Goal: Task Accomplishment & Management: Complete application form

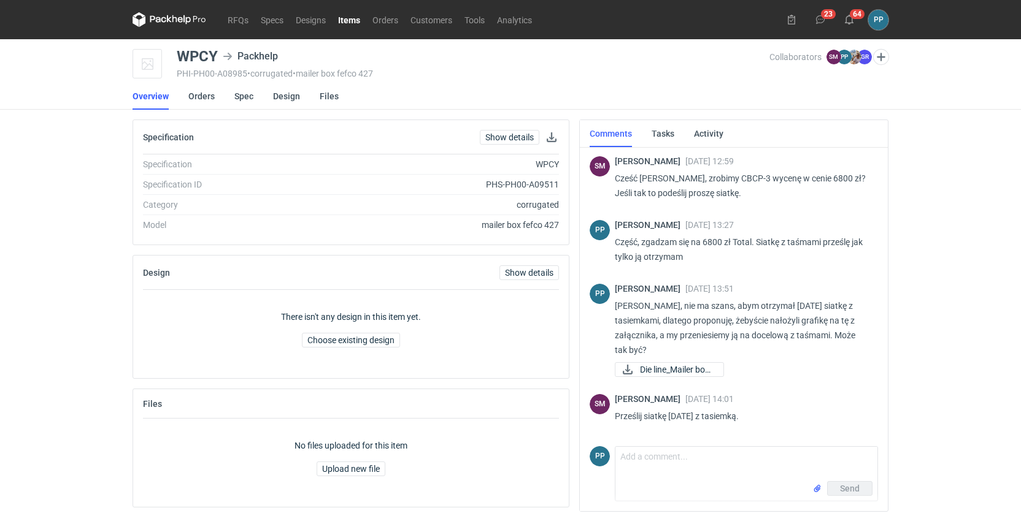
click at [230, 16] on link "RFQs" at bounding box center [237, 19] width 33 height 15
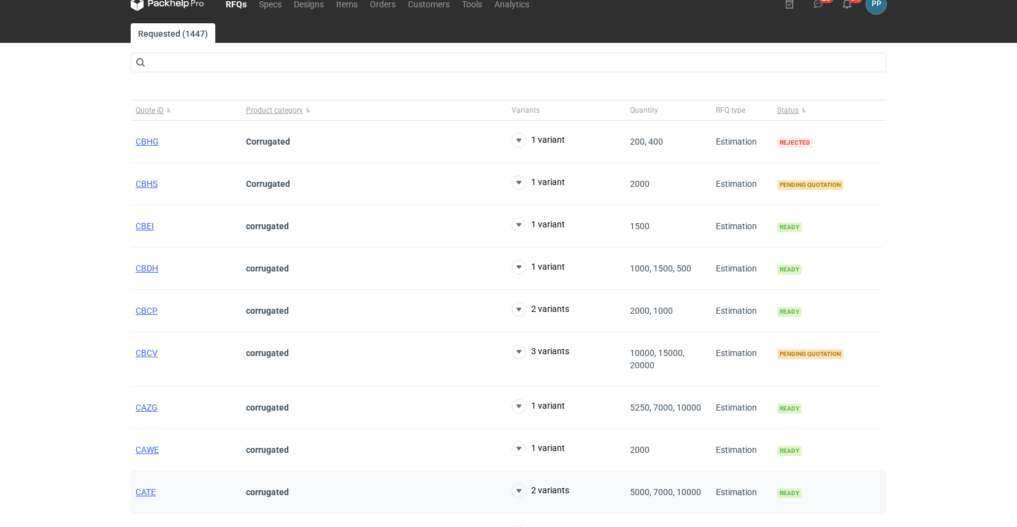
scroll to position [17, 2]
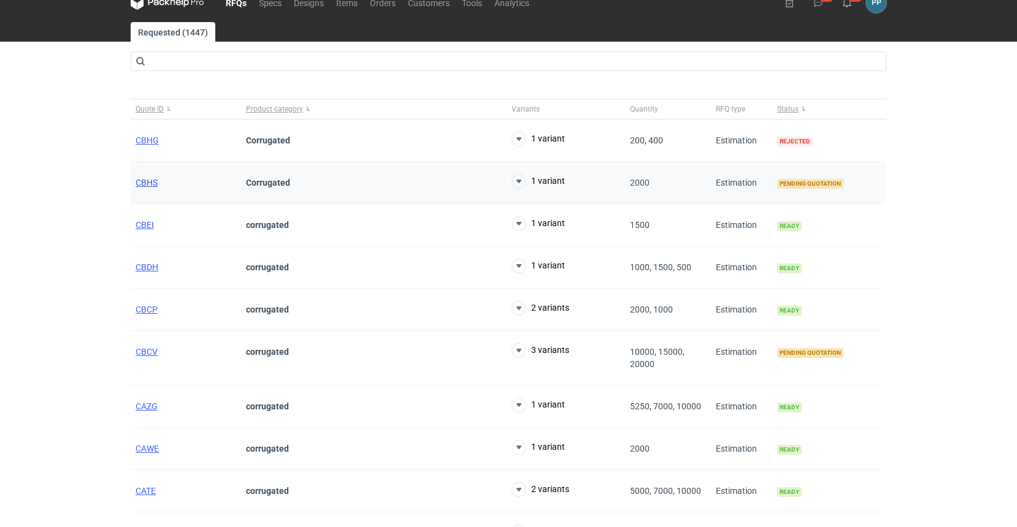
click at [143, 183] on span "CBHS" at bounding box center [147, 183] width 22 height 10
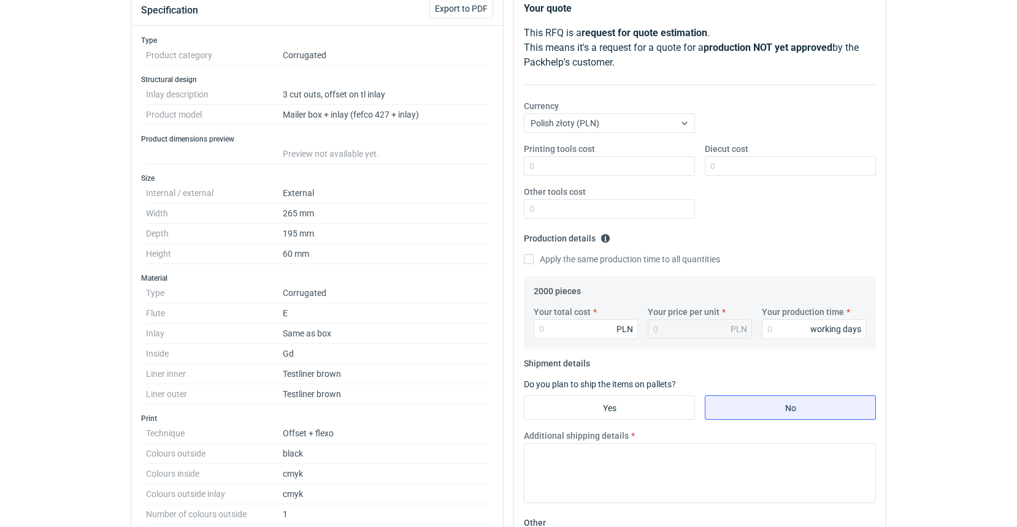
scroll to position [152, 0]
drag, startPoint x: 387, startPoint y: 92, endPoint x: 281, endPoint y: 93, distance: 106.1
click at [281, 93] on dl "Inlay description 3 cut outs, offset on tl inlay Product model Mailer box + inl…" at bounding box center [317, 103] width 342 height 40
copy dl "3 cut outs, offset on tl inlay"
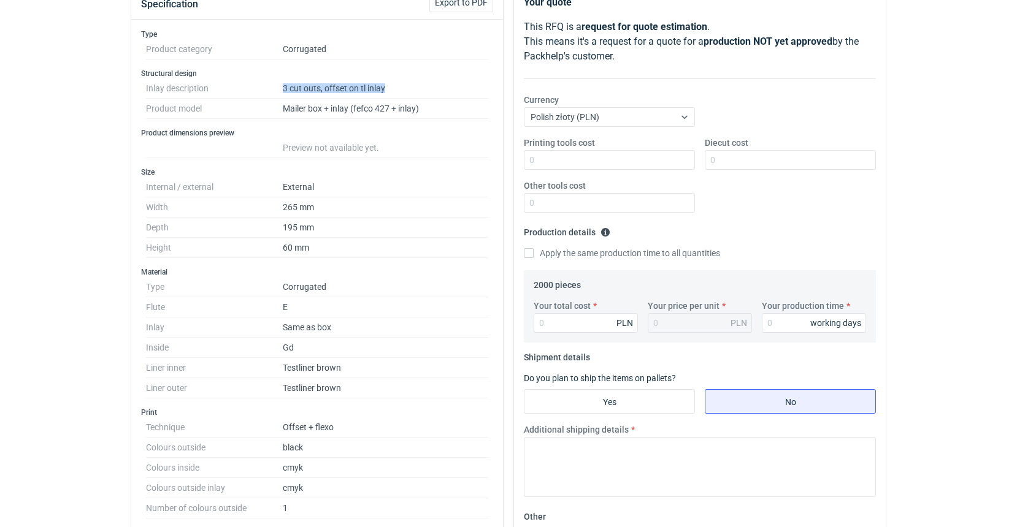
scroll to position [56, 0]
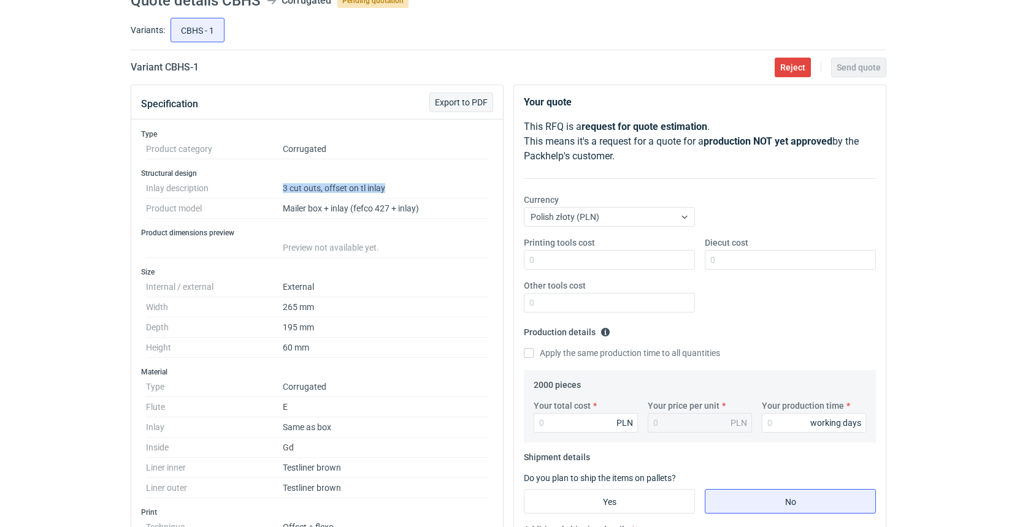
click at [448, 101] on span "Export to PDF" at bounding box center [461, 102] width 53 height 9
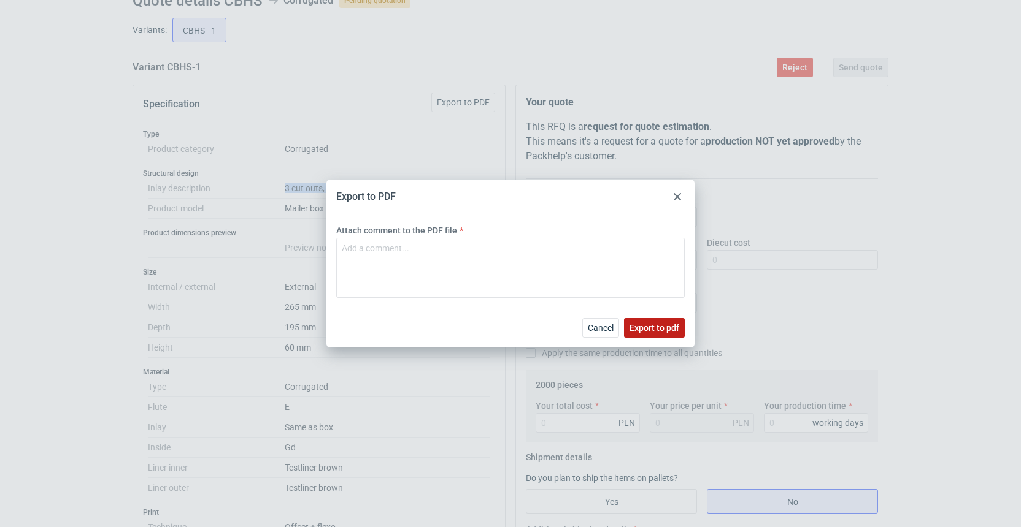
click at [655, 329] on span "Export to pdf" at bounding box center [654, 328] width 50 height 9
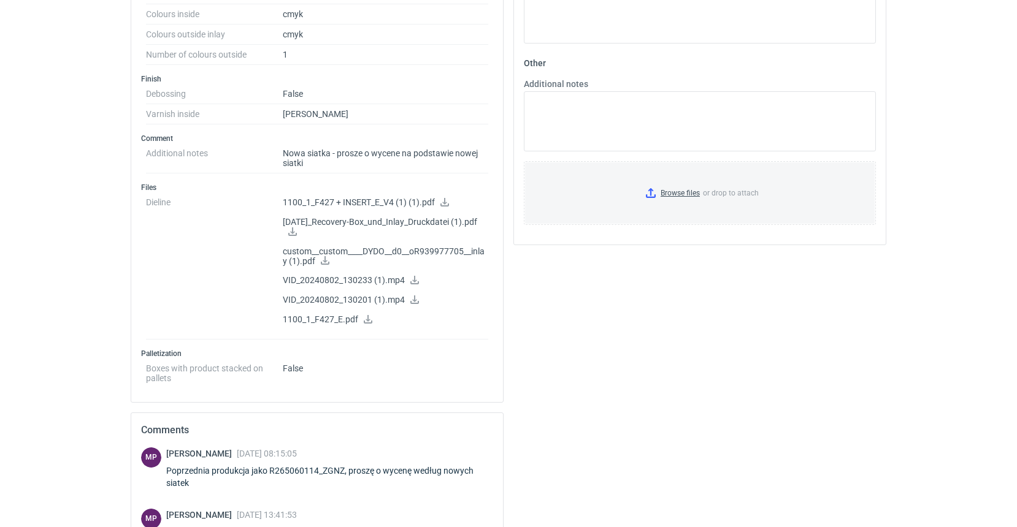
scroll to position [610, 0]
click at [447, 204] on icon at bounding box center [445, 202] width 10 height 9
click at [293, 232] on icon at bounding box center [293, 231] width 10 height 9
click at [325, 261] on icon at bounding box center [325, 260] width 10 height 9
click at [413, 281] on icon at bounding box center [415, 279] width 10 height 9
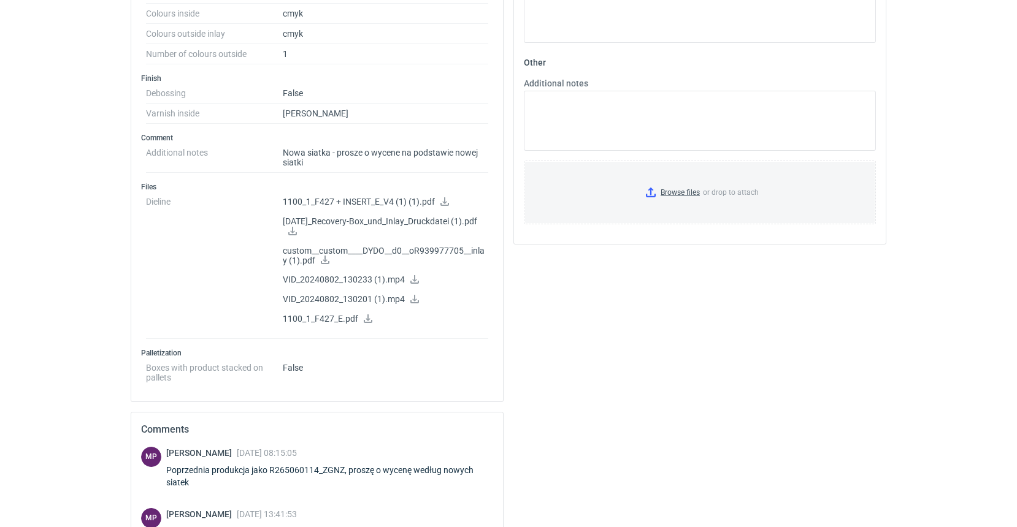
click at [366, 319] on icon at bounding box center [368, 319] width 10 height 9
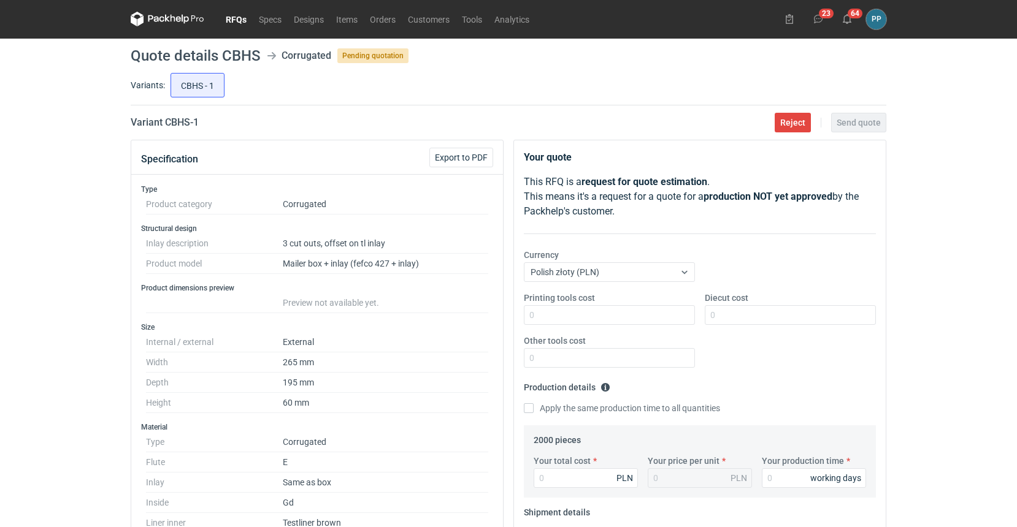
scroll to position [9, 0]
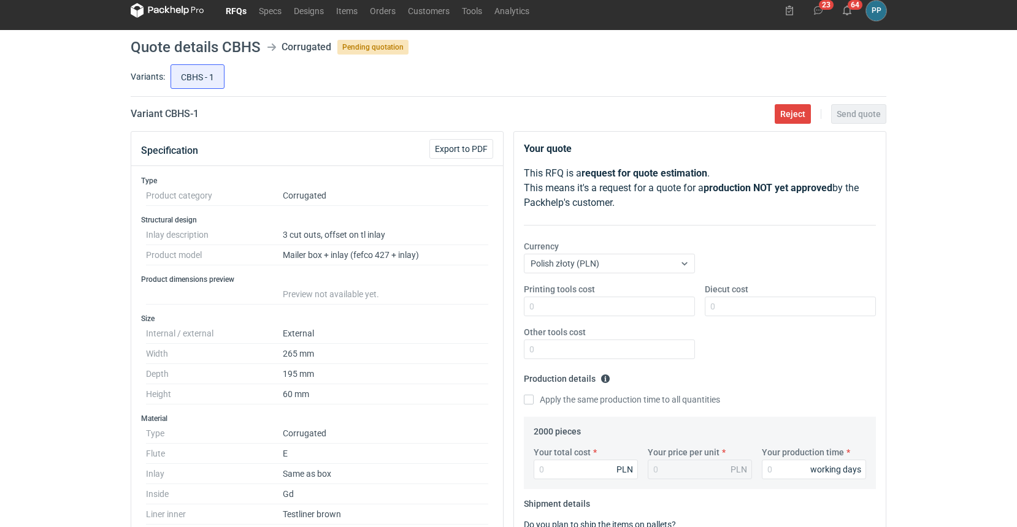
click at [235, 11] on link "RFQs" at bounding box center [236, 10] width 33 height 15
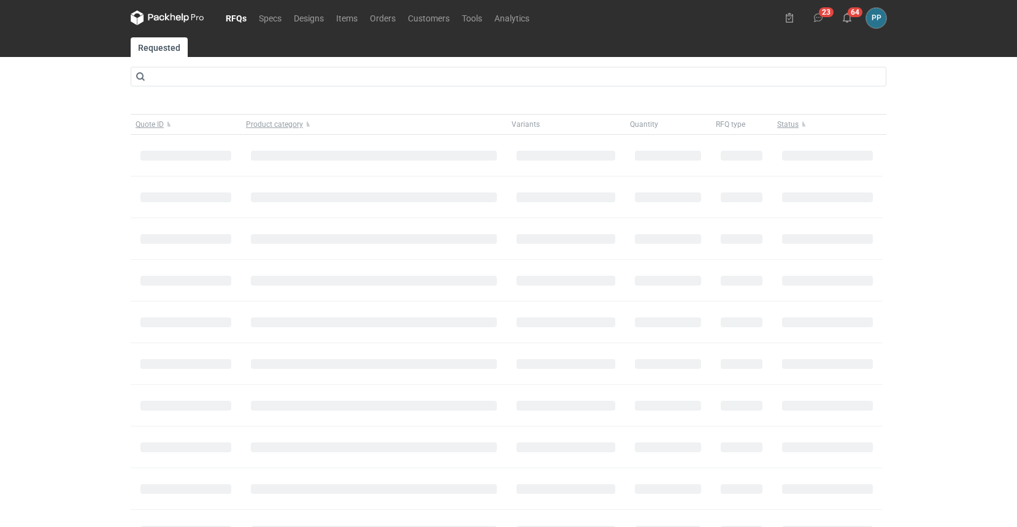
scroll to position [3, 0]
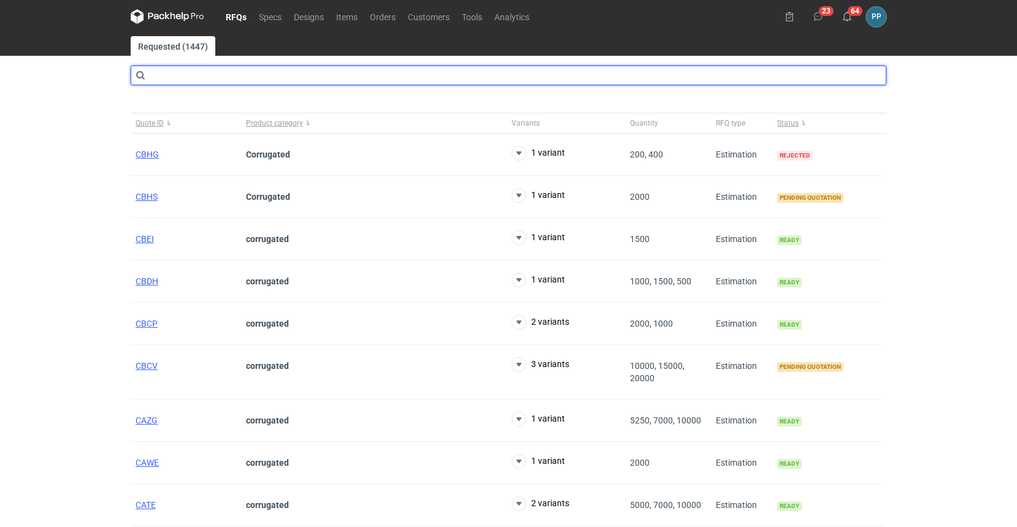
click at [191, 74] on input "text" at bounding box center [509, 76] width 756 height 20
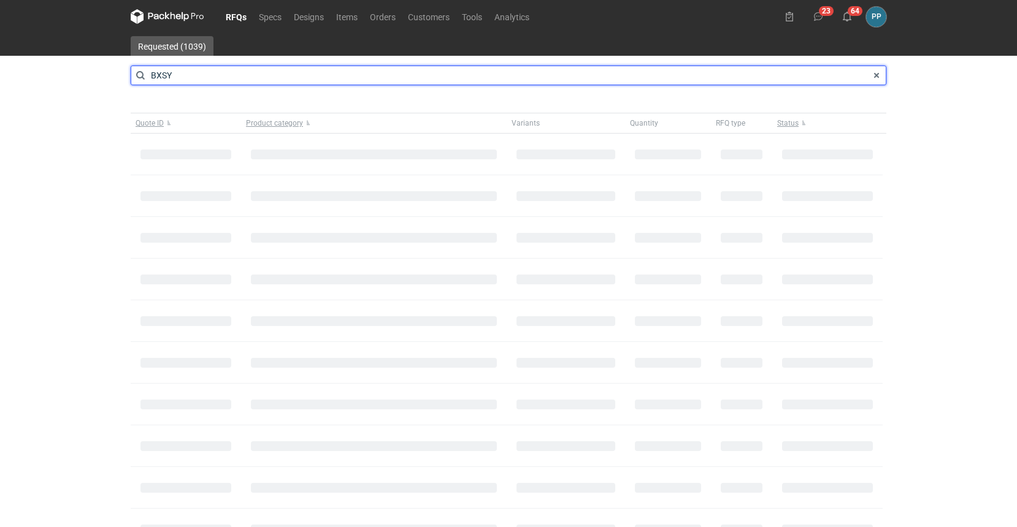
type input "BXSY"
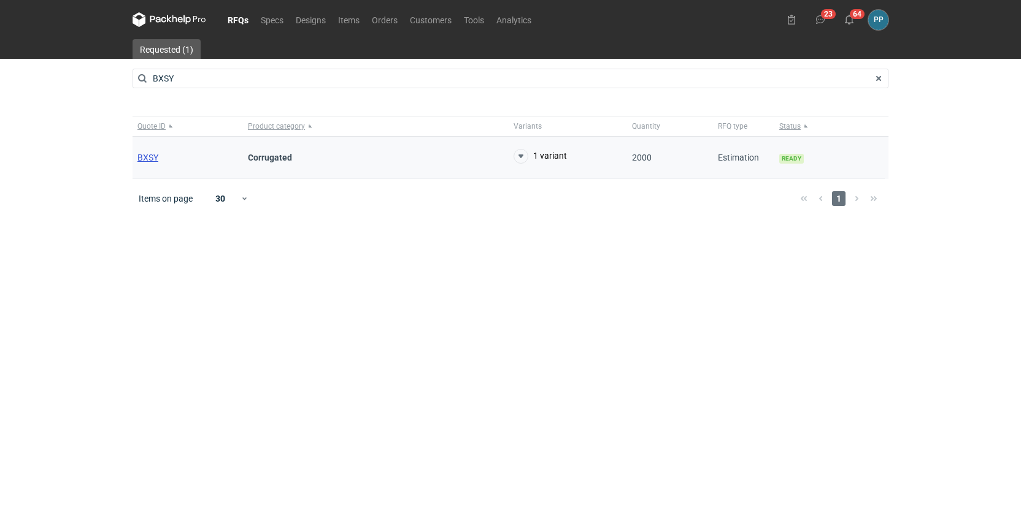
click at [148, 159] on span "BXSY" at bounding box center [147, 158] width 21 height 10
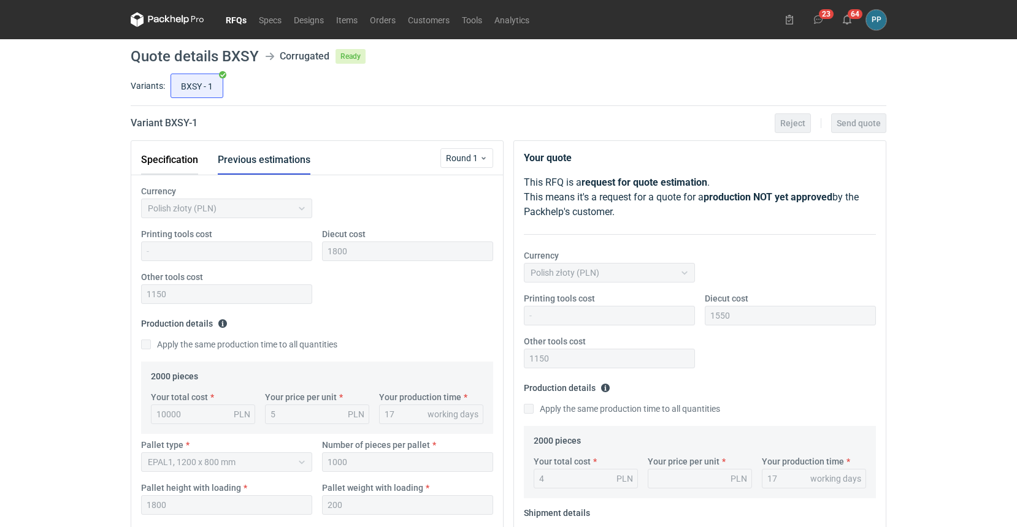
click at [171, 163] on button "Specification" at bounding box center [169, 159] width 57 height 29
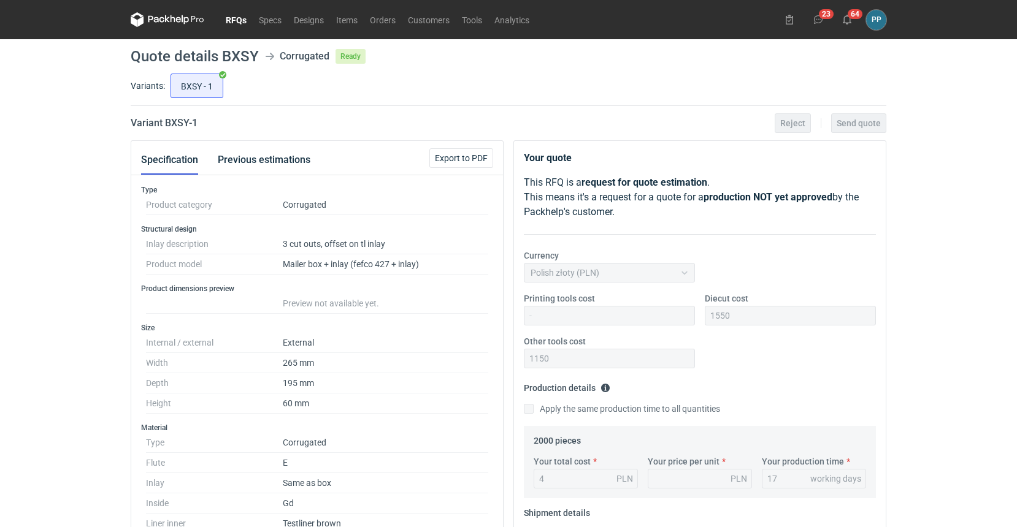
click at [232, 20] on link "RFQs" at bounding box center [236, 19] width 33 height 15
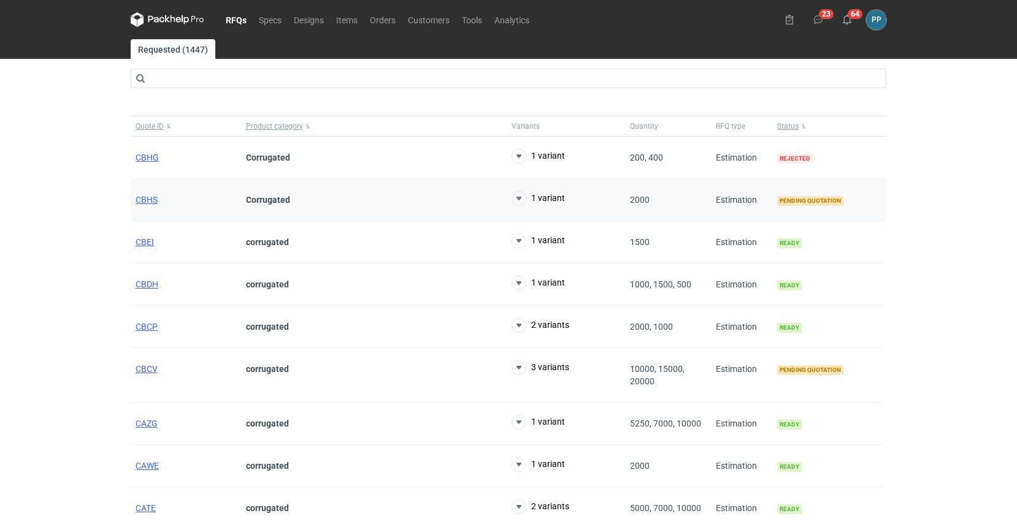
click at [270, 198] on strong "Corrugated" at bounding box center [268, 200] width 44 height 10
click at [146, 199] on span "CBHS" at bounding box center [147, 200] width 22 height 10
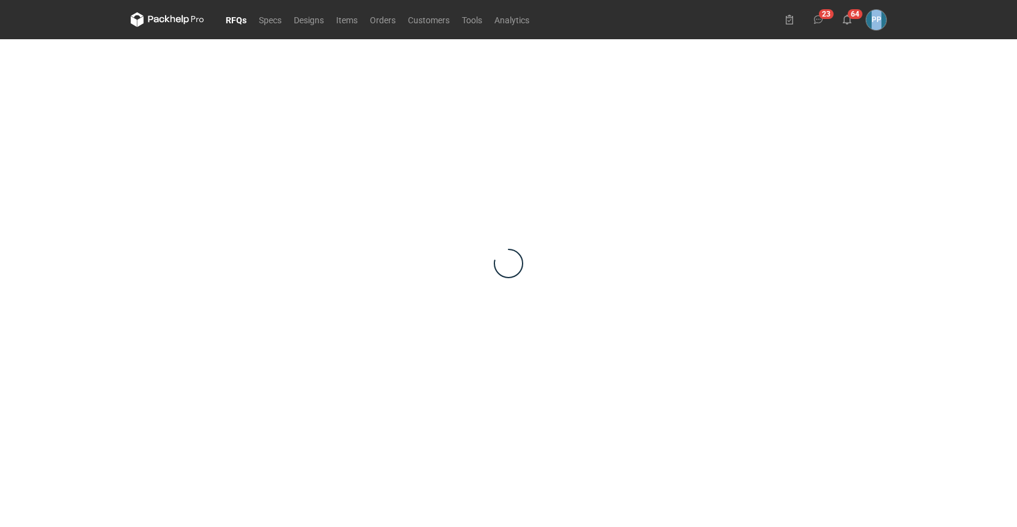
click at [146, 199] on div at bounding box center [509, 263] width 756 height 448
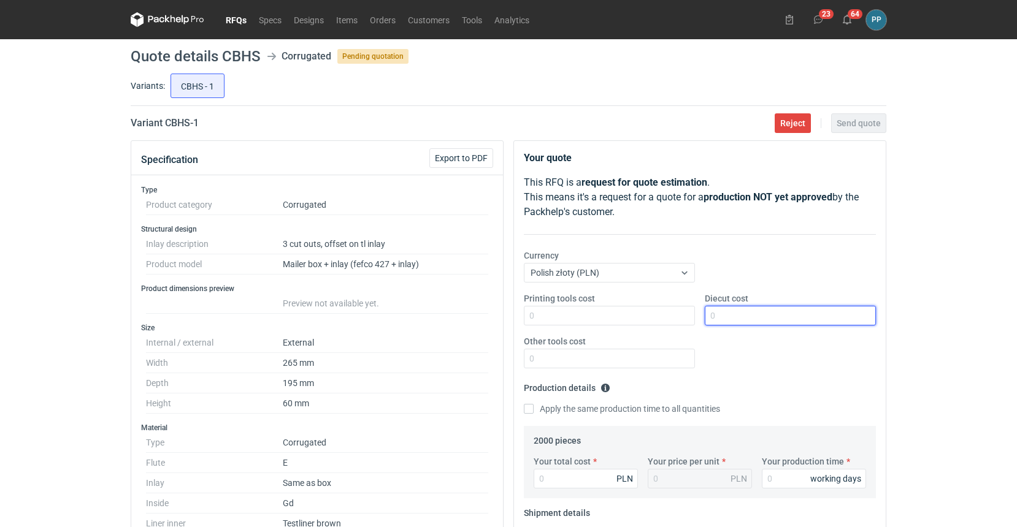
click at [729, 313] on input "Diecut cost" at bounding box center [790, 316] width 171 height 20
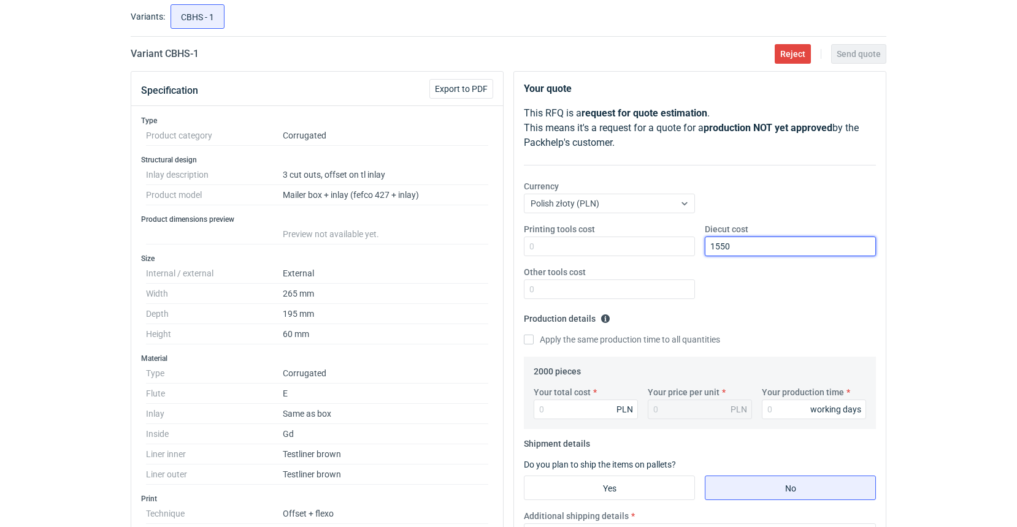
scroll to position [122, 0]
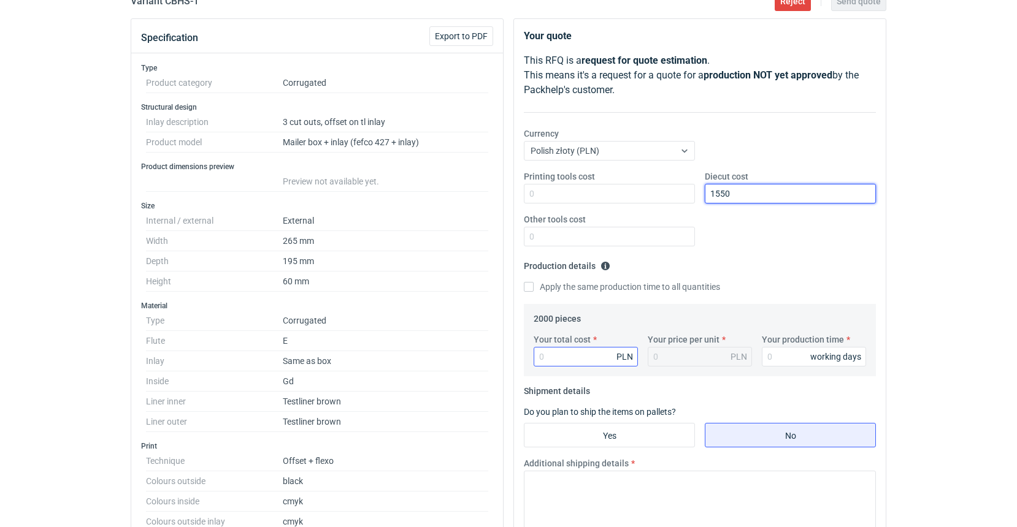
type input "1550"
click at [574, 358] on input "Your total cost" at bounding box center [586, 357] width 104 height 20
type input "9900"
type input "4.95"
type input "9900"
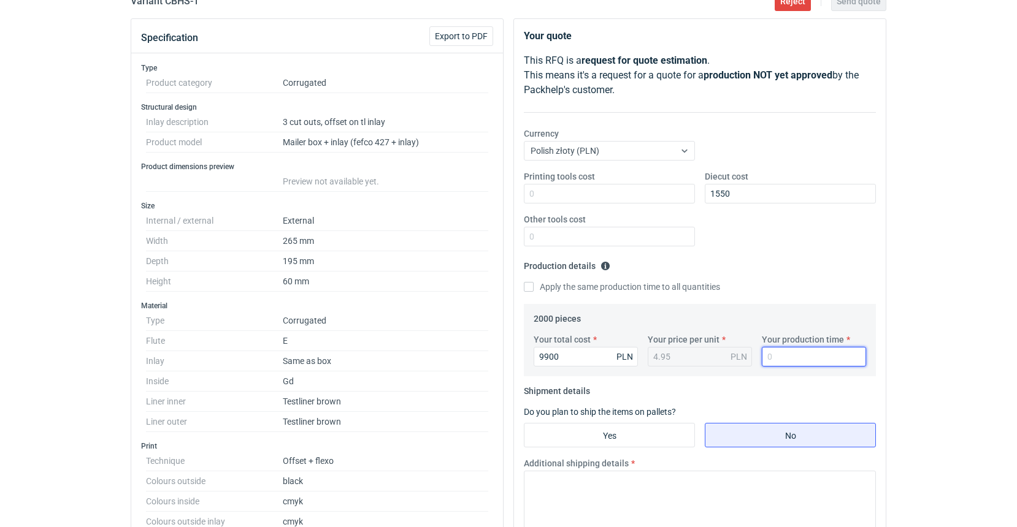
click at [778, 359] on input "Your production time" at bounding box center [814, 357] width 104 height 20
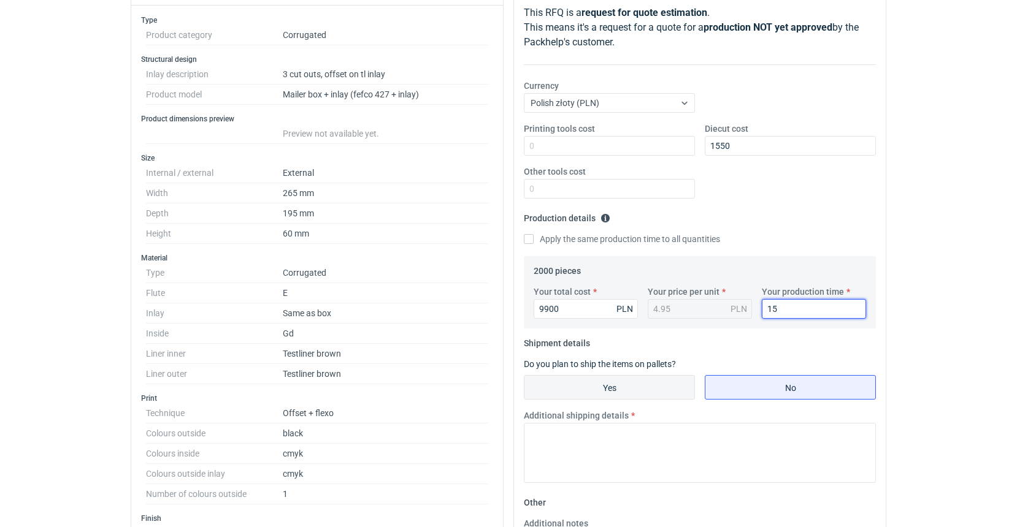
scroll to position [172, 0]
type input "15"
click at [602, 387] on input "Yes" at bounding box center [609, 385] width 170 height 23
radio input "true"
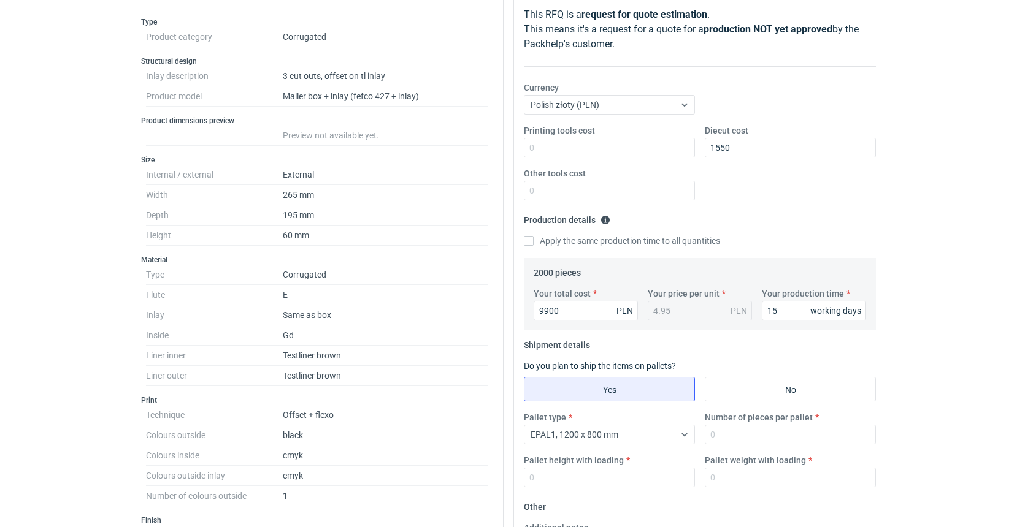
scroll to position [166, 0]
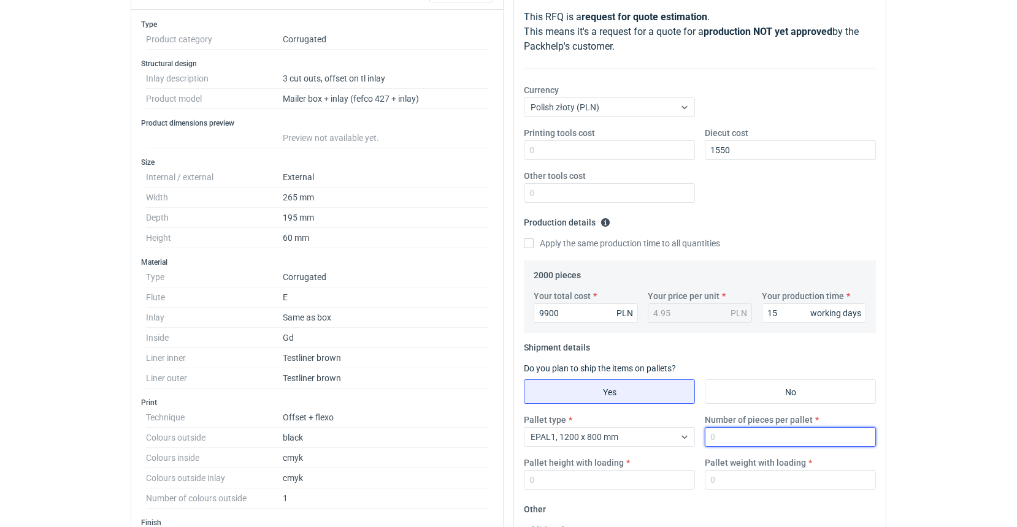
click at [723, 439] on input "Number of pieces per pallet" at bounding box center [790, 438] width 171 height 20
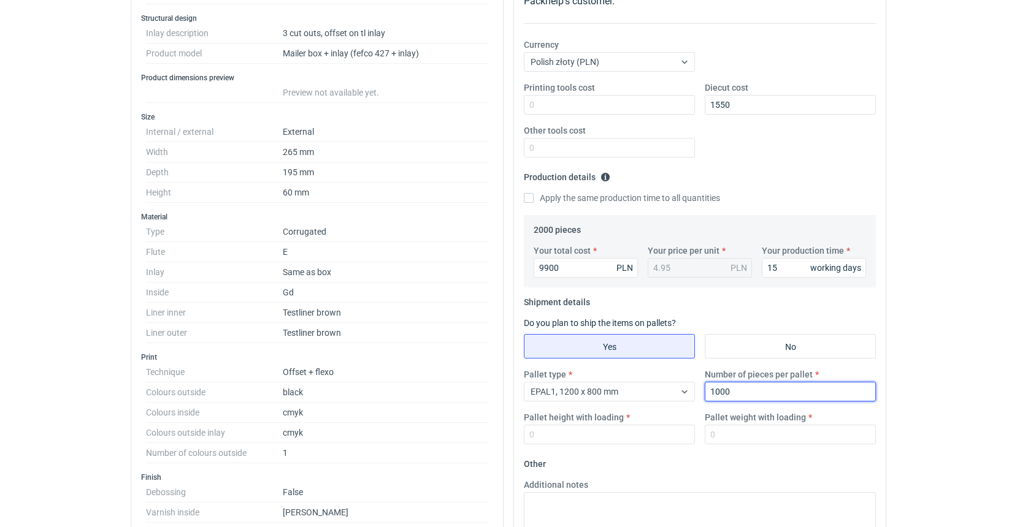
scroll to position [212, 0]
type input "1000"
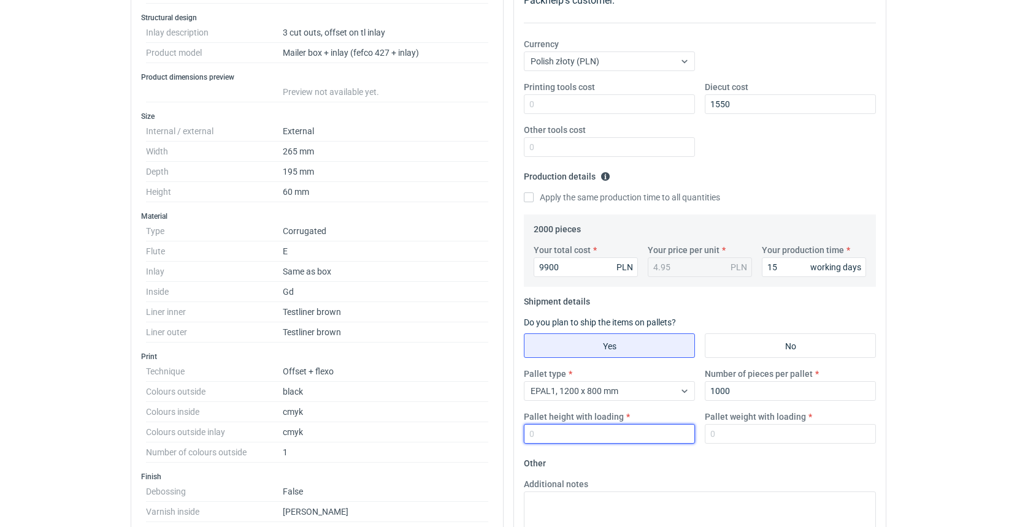
click at [585, 435] on input "Pallet height with loading" at bounding box center [609, 434] width 171 height 20
type input "1800"
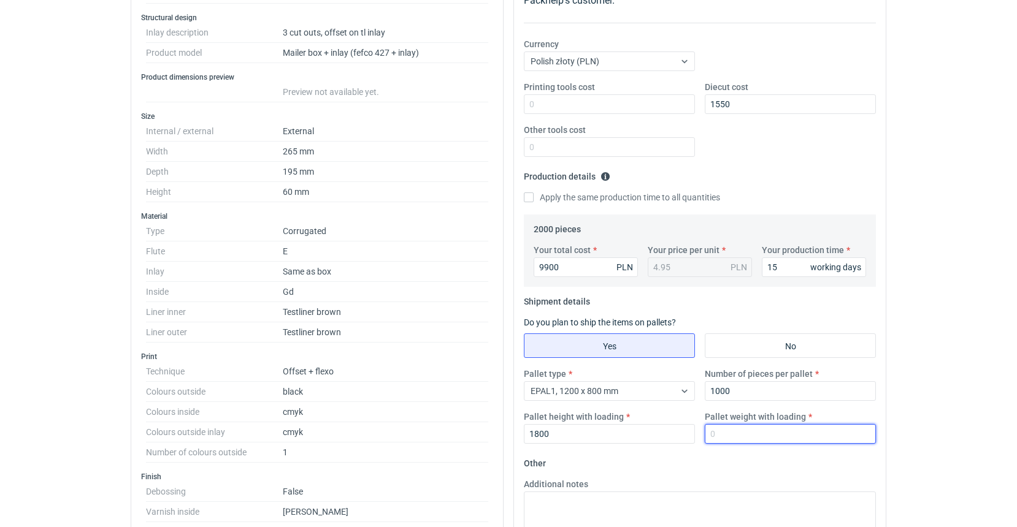
click at [723, 435] on input "Pallet weight with loading" at bounding box center [790, 434] width 171 height 20
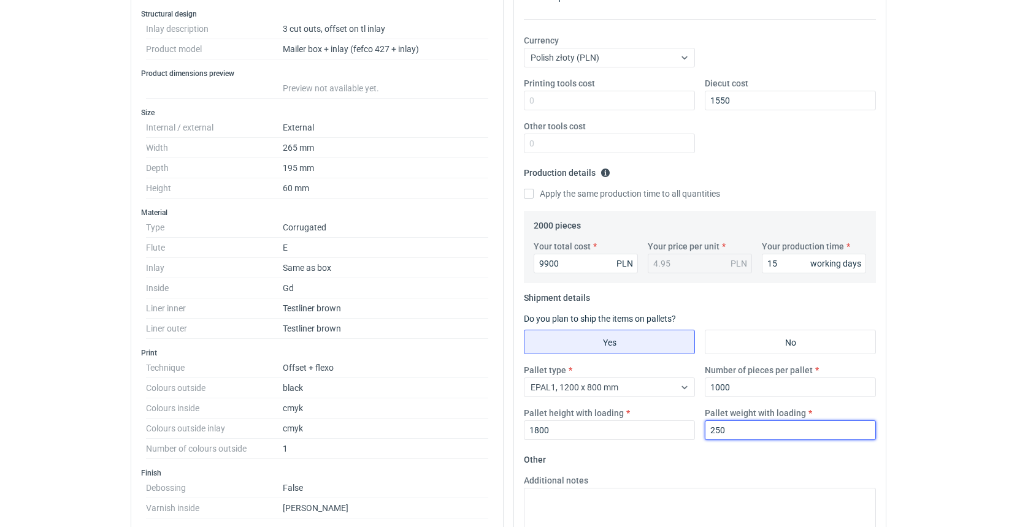
type input "250"
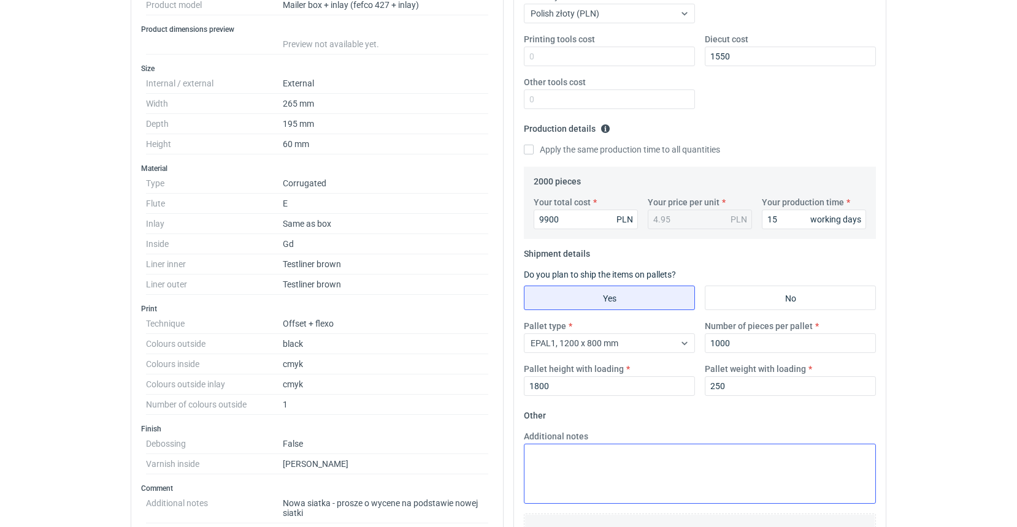
scroll to position [258, 0]
click at [548, 448] on textarea "Additional notes" at bounding box center [700, 475] width 352 height 60
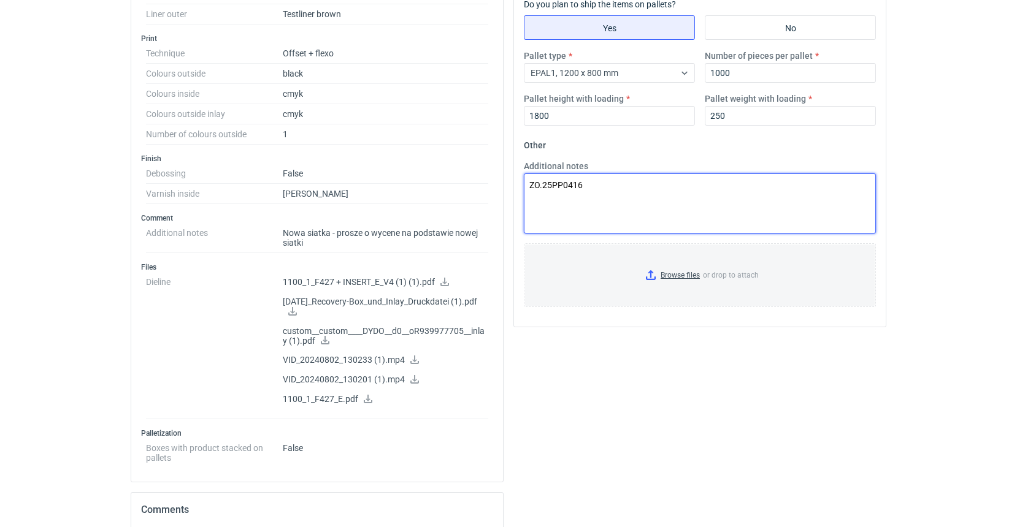
scroll to position [531, 0]
paste textarea "3W E 2*brązowa 338g (TB/TB)"
click at [656, 199] on textarea "ZO.25PP0416 (CBHS-1) surowiec: wznowienie bez zmian3W E 2*brązowa 338g (TB/TB)" at bounding box center [700, 203] width 352 height 60
click at [819, 201] on textarea "ZO.25PP0416 (CBHS-1) surowiec: wznowienie bez zmian 3W E 2*brązowa 338g (TB/TB)" at bounding box center [700, 203] width 352 height 60
click at [826, 196] on textarea "ZO.25PP0416 (CBHS-1) surowiec: wznowienie bez zmian 3W E 2*brązowa 338g (TB/TB)…" at bounding box center [700, 203] width 352 height 60
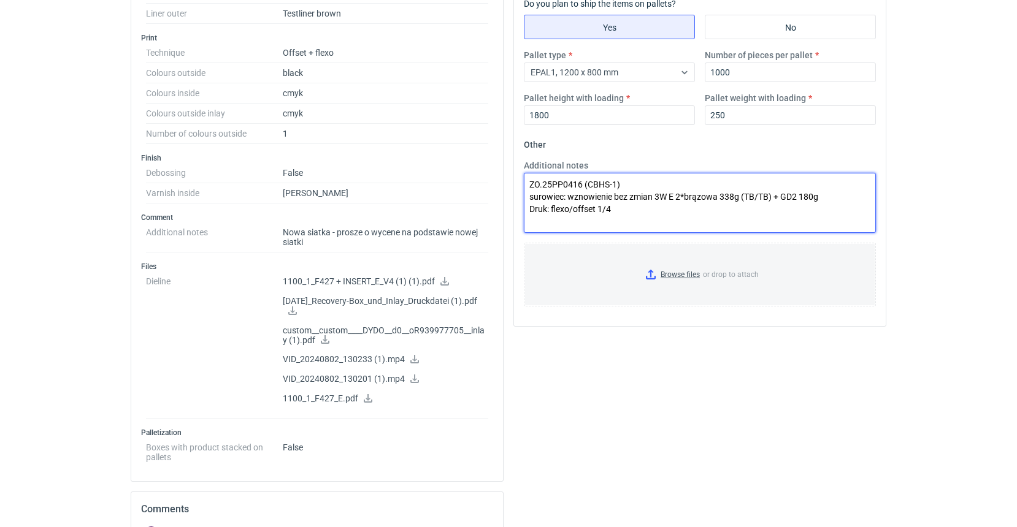
click at [550, 207] on textarea "ZO.25PP0416 (CBHS-1) surowiec: wznowienie bez zmian 3W E 2*brązowa 338g (TB/TB)…" at bounding box center [700, 203] width 352 height 60
click at [580, 207] on textarea "ZO.25PP0416 (CBHS-1) surowiec: wznowienie bez zmian 3W E 2*brązowa 338g (TB/TB)…" at bounding box center [700, 203] width 352 height 60
click at [674, 207] on textarea "ZO.25PP0416 (CBHS-1) surowiec: wznowienie bez zmian 3W E 2*brązowa 338g (TB/TB)…" at bounding box center [700, 203] width 352 height 60
click at [657, 204] on textarea "ZO.25PP0416 (CBHS-1) surowiec: wznowienie bez zmian 3W E 2*brązowa 338g (TB/TB)…" at bounding box center [700, 203] width 352 height 60
click at [835, 205] on textarea "ZO.25PP0416 (CBHS-1) surowiec: wznowienie bez zmian 3W E 2*brązowa 338g (TB/TB)…" at bounding box center [700, 203] width 352 height 60
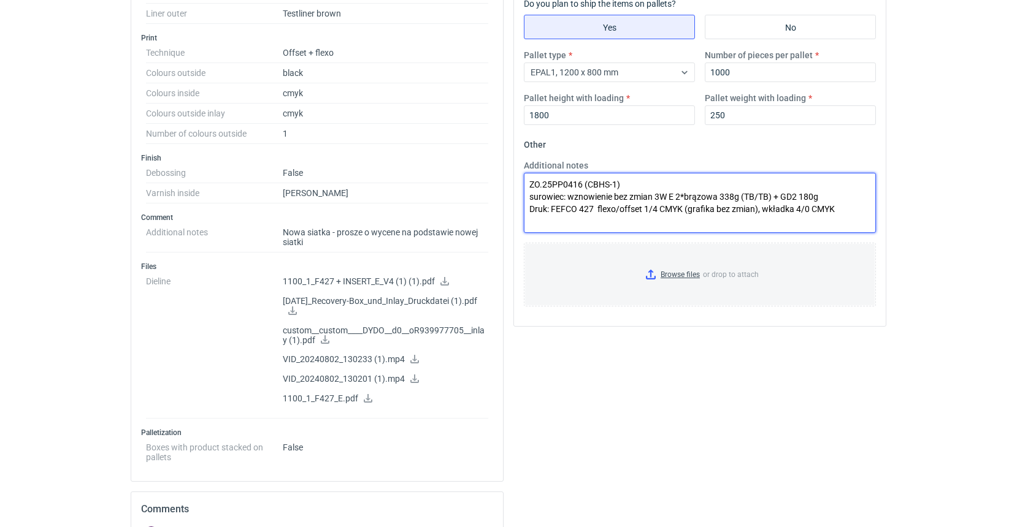
click at [838, 210] on textarea "ZO.25PP0416 (CBHS-1) surowiec: wznowienie bez zmian 3W E 2*brązowa 338g (TB/TB)…" at bounding box center [700, 203] width 352 height 60
click at [683, 208] on textarea "ZO.25PP0416 (CBHS-1) surowiec: wznowienie bez zmian 3W E 2*brązowa 338g (TB/TB)…" at bounding box center [700, 203] width 352 height 60
click at [642, 209] on textarea "ZO.25PP0416 (CBHS-1) surowiec: wznowienie bez zmian 3W E 2*brązowa 338g (TB/TB)…" at bounding box center [700, 203] width 352 height 60
click at [626, 218] on textarea "ZO.25PP0416 (CBHS-1) surowiec: wznowienie bez zmian 3W E 2*brązowa 338g (TB/TB)…" at bounding box center [700, 203] width 352 height 60
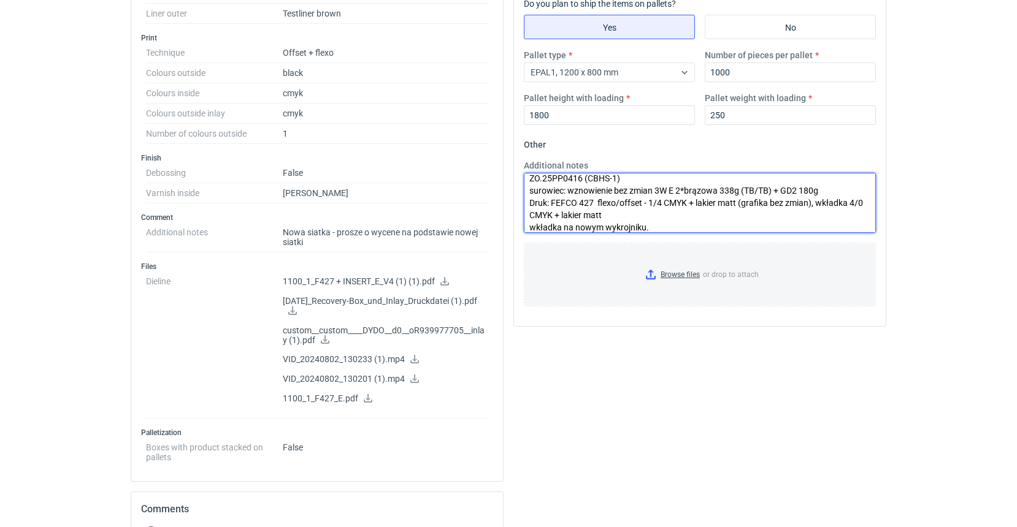
click at [666, 202] on textarea "ZO.25PP0416 (CBHS-1) surowiec: wznowienie bez zmian 3W E 2*brązowa 338g (TB/TB)…" at bounding box center [700, 203] width 352 height 60
click at [774, 205] on textarea "ZO.25PP0416 (CBHS-1) surowiec: wznowienie bez zmian 3W E 2*brązowa 338g (TB/TB)…" at bounding box center [700, 203] width 352 height 60
click at [685, 214] on textarea "ZO.25PP0416 (CBHS-1) surowiec: wznowienie bez zmian 3W E 2*brązowa 338g (TB/TB)…" at bounding box center [700, 203] width 352 height 60
click at [666, 225] on textarea "ZO.25PP0416 (CBHS-1) surowiec: wznowienie bez zmian 3W E 2*brązowa 338g (TB/TB)…" at bounding box center [700, 203] width 352 height 60
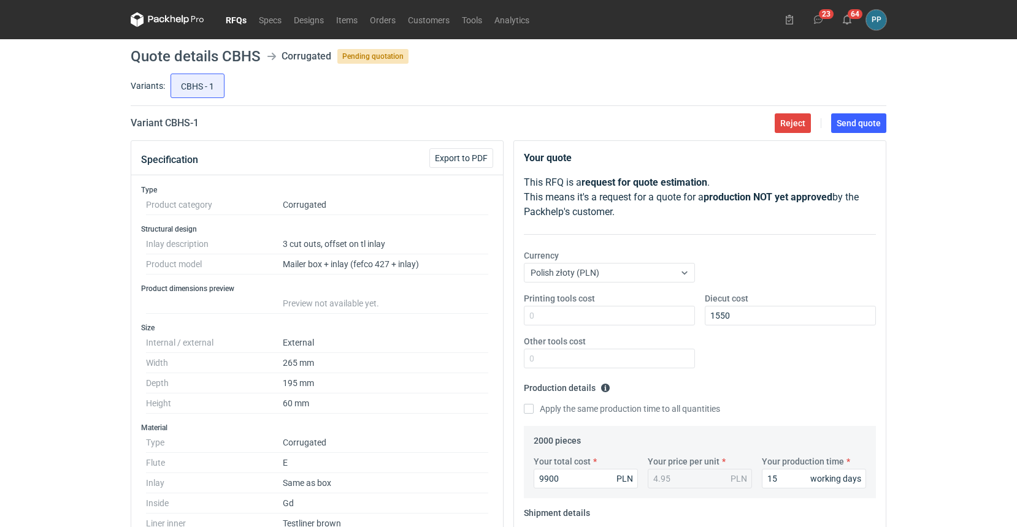
scroll to position [0, 0]
type textarea "ZO.25PP0416 (CBHS-1) surowiec: wznowienie bez zmian 3W E 2*brązowa 338g (TB/TB)…"
click at [852, 124] on span "Send quote" at bounding box center [859, 123] width 44 height 9
